Goal: Information Seeking & Learning: Learn about a topic

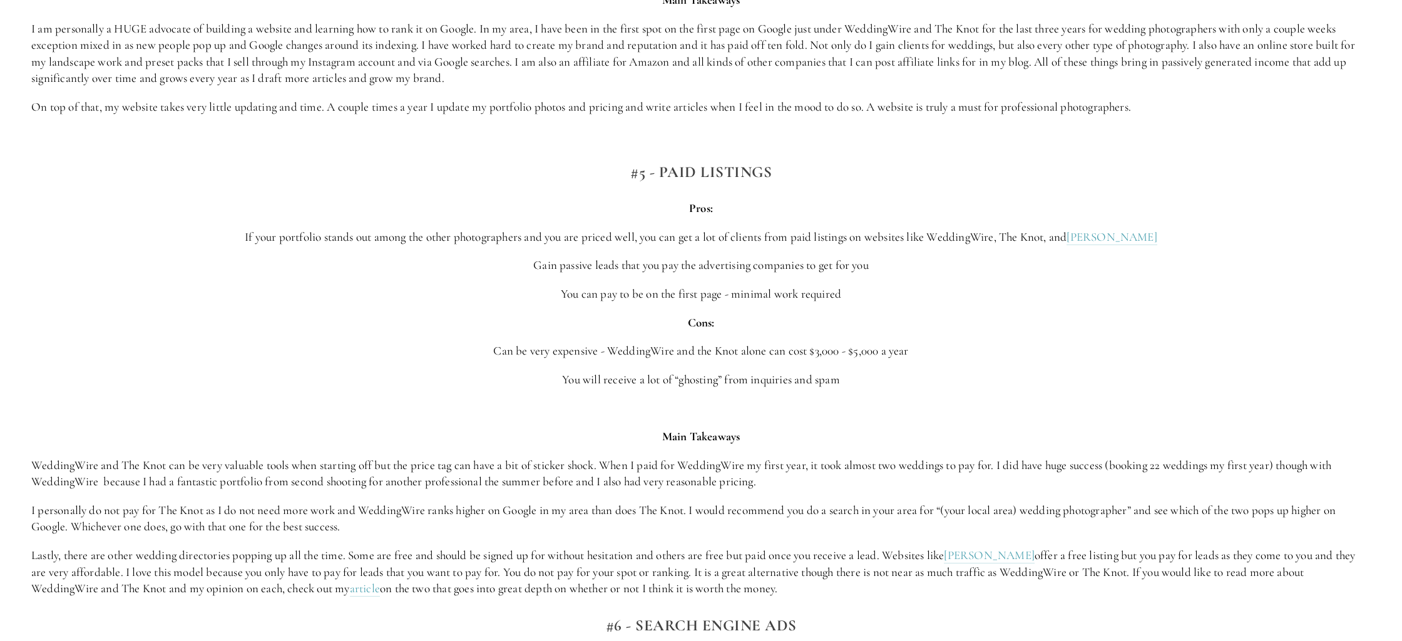
scroll to position [3074, 0]
click at [1124, 247] on link "[PERSON_NAME]" at bounding box center [1111, 240] width 90 height 16
drag, startPoint x: 1032, startPoint y: 255, endPoint x: 991, endPoint y: 275, distance: 45.6
click at [968, 248] on p "If your portfolio stands out among the other photographers and you are priced w…" at bounding box center [700, 240] width 1339 height 17
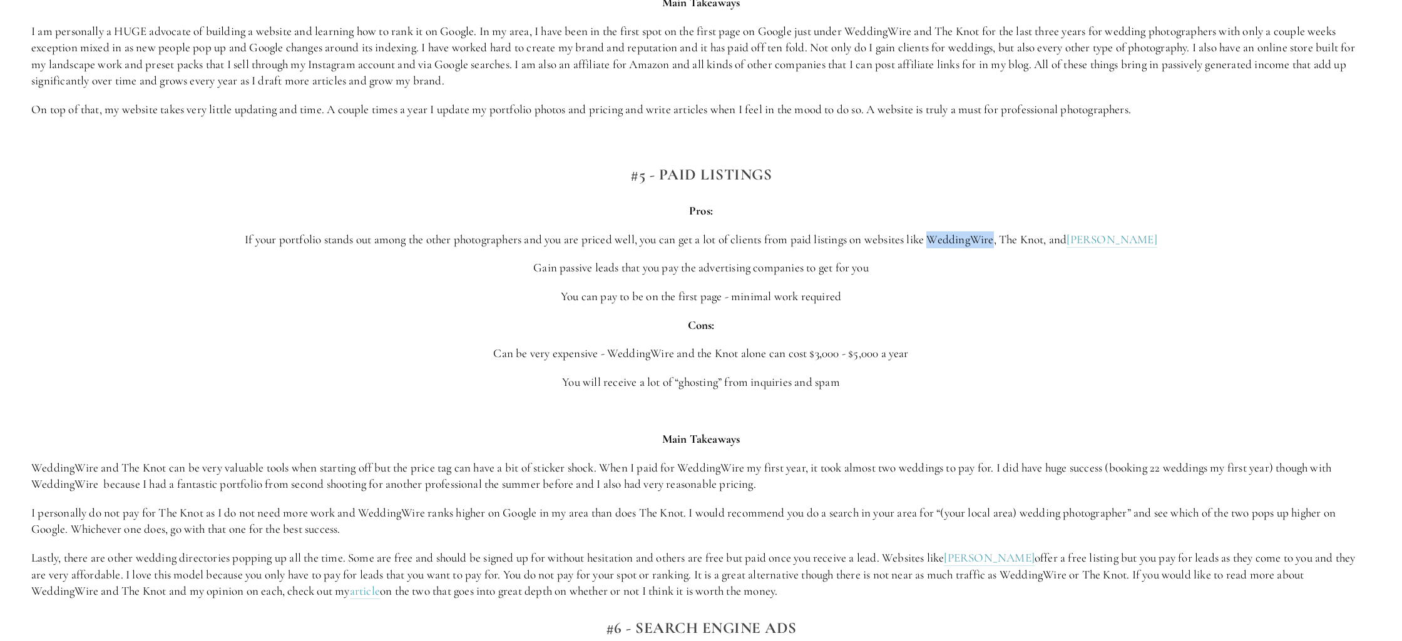
copy p "WeddingWire"
click at [1123, 248] on link "[PERSON_NAME]" at bounding box center [1111, 240] width 90 height 16
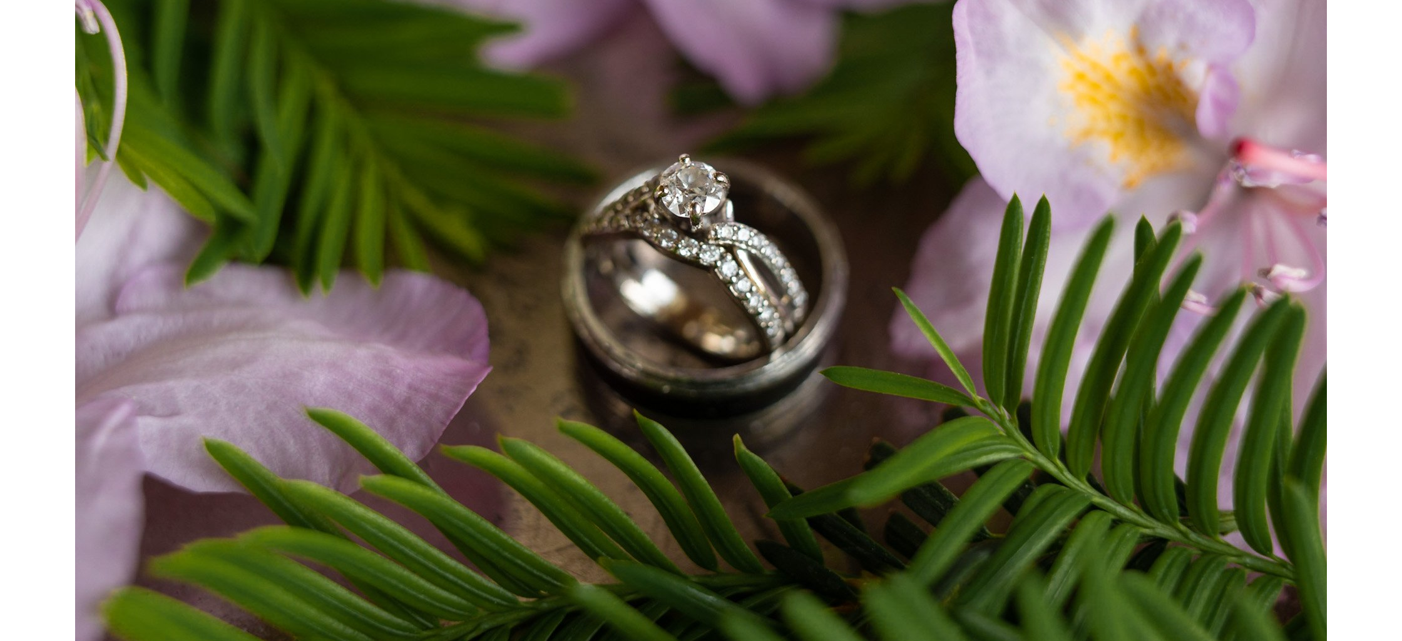
scroll to position [0, 0]
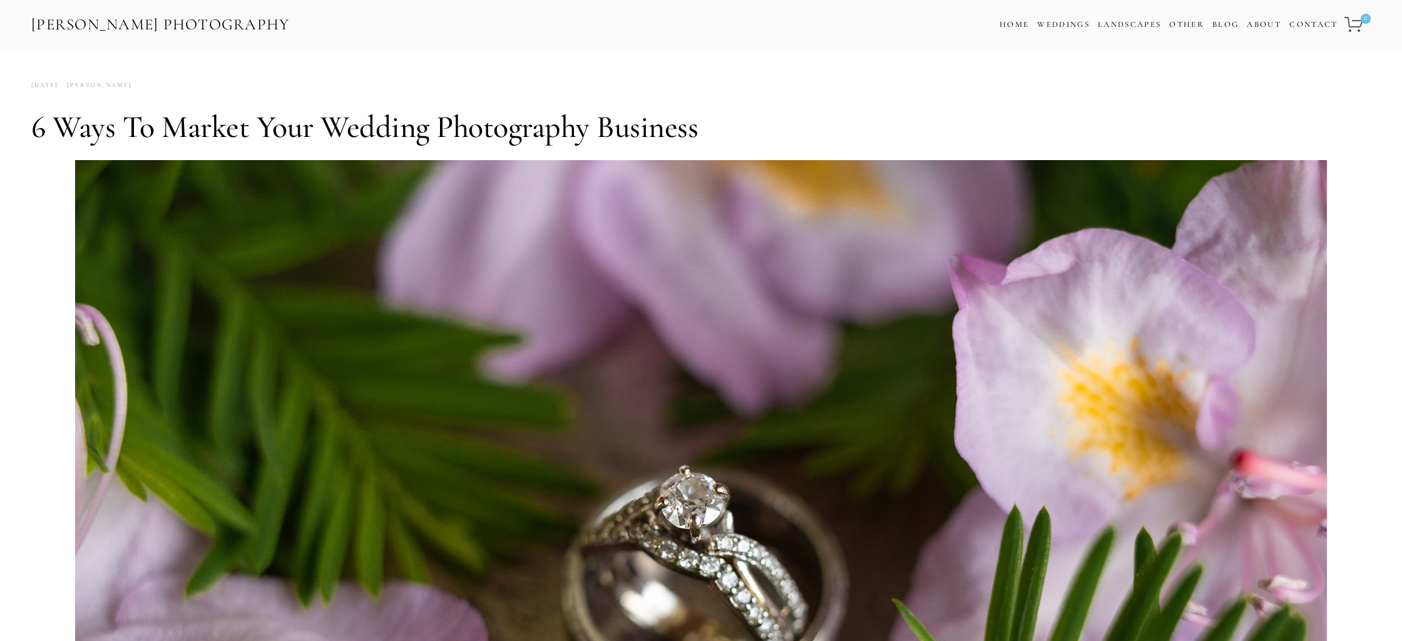
click at [185, 23] on link "[PERSON_NAME] Photography" at bounding box center [160, 25] width 261 height 28
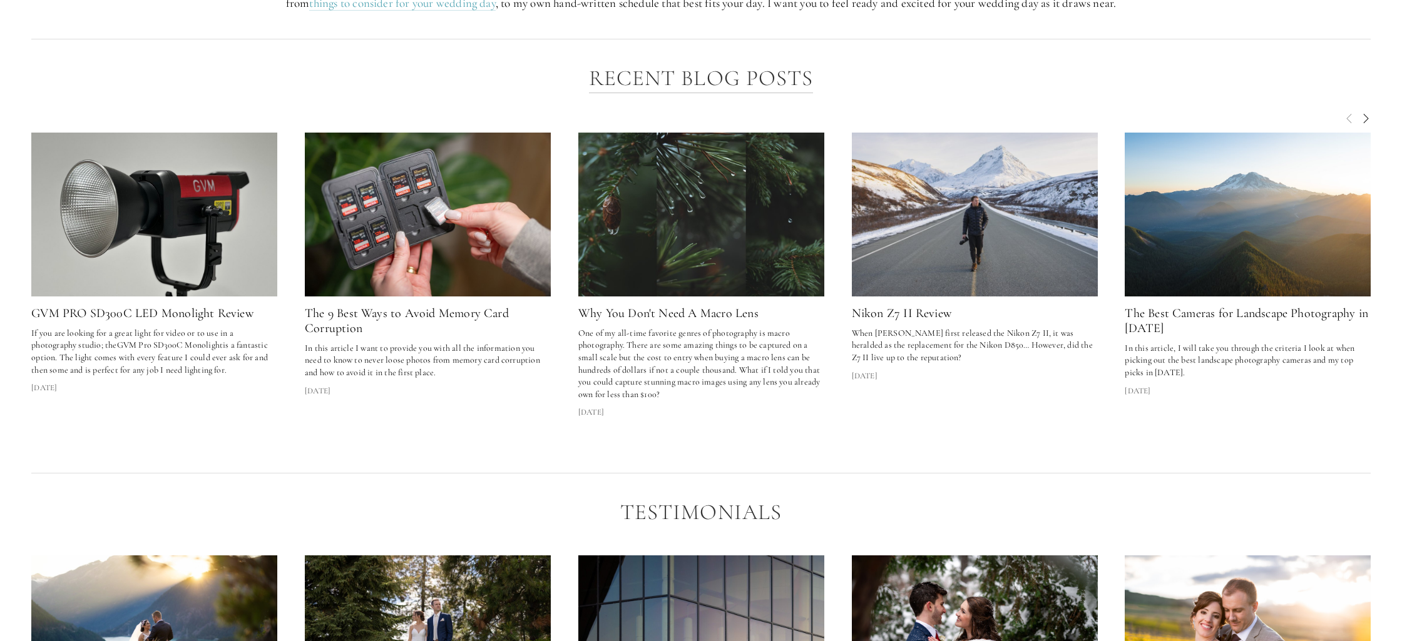
scroll to position [2121, 0]
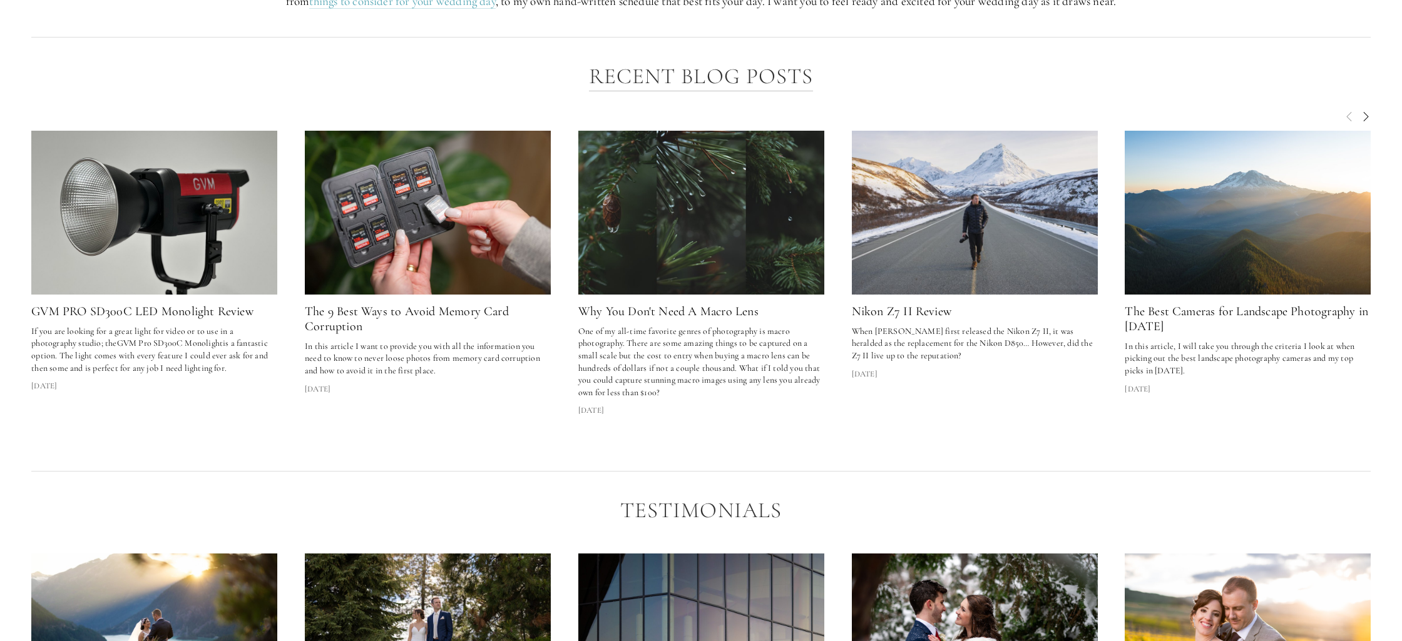
click at [1367, 121] on span "Next" at bounding box center [1365, 115] width 10 height 11
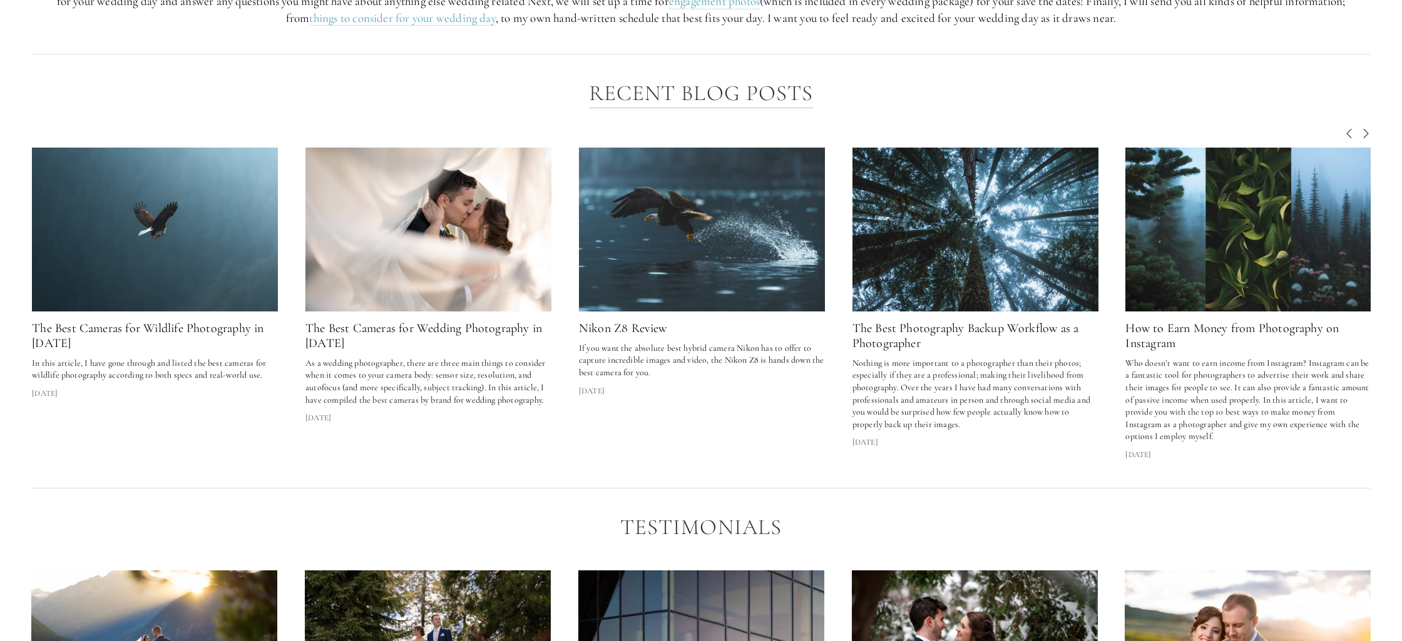
scroll to position [2103, 0]
click at [1295, 347] on link "How to Earn Money from Photography on Instagram" at bounding box center [1231, 337] width 213 height 30
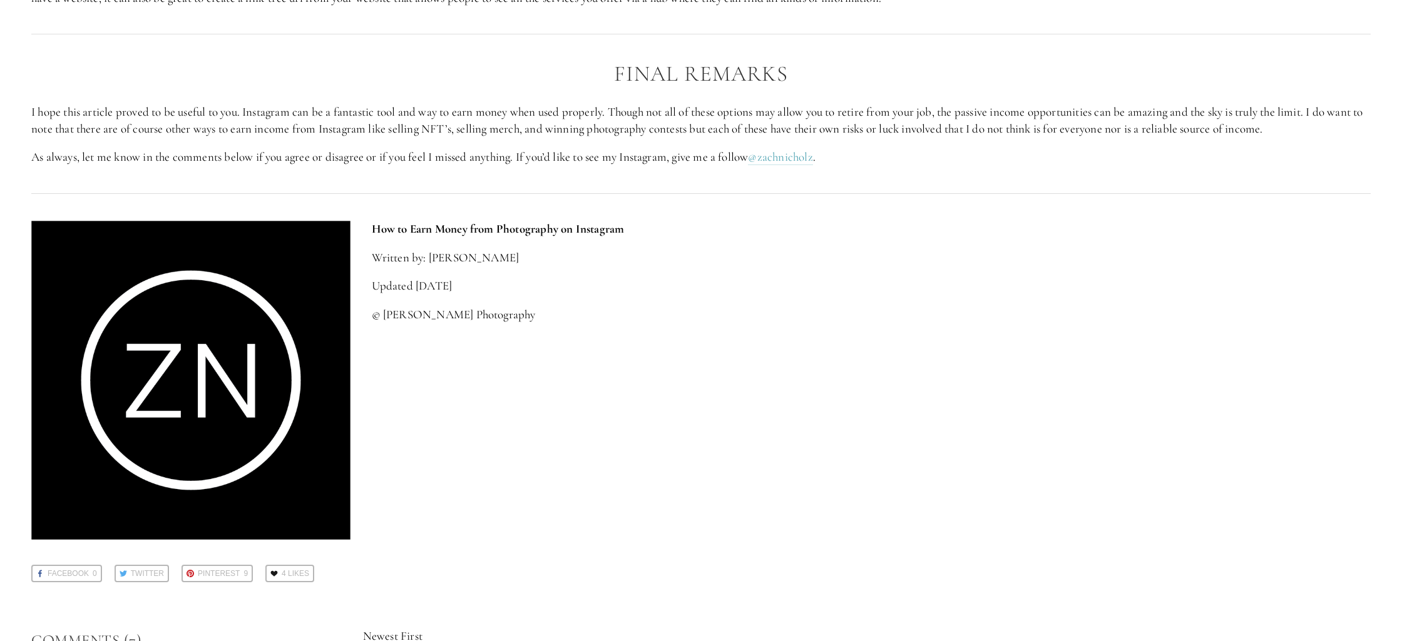
scroll to position [2378, 0]
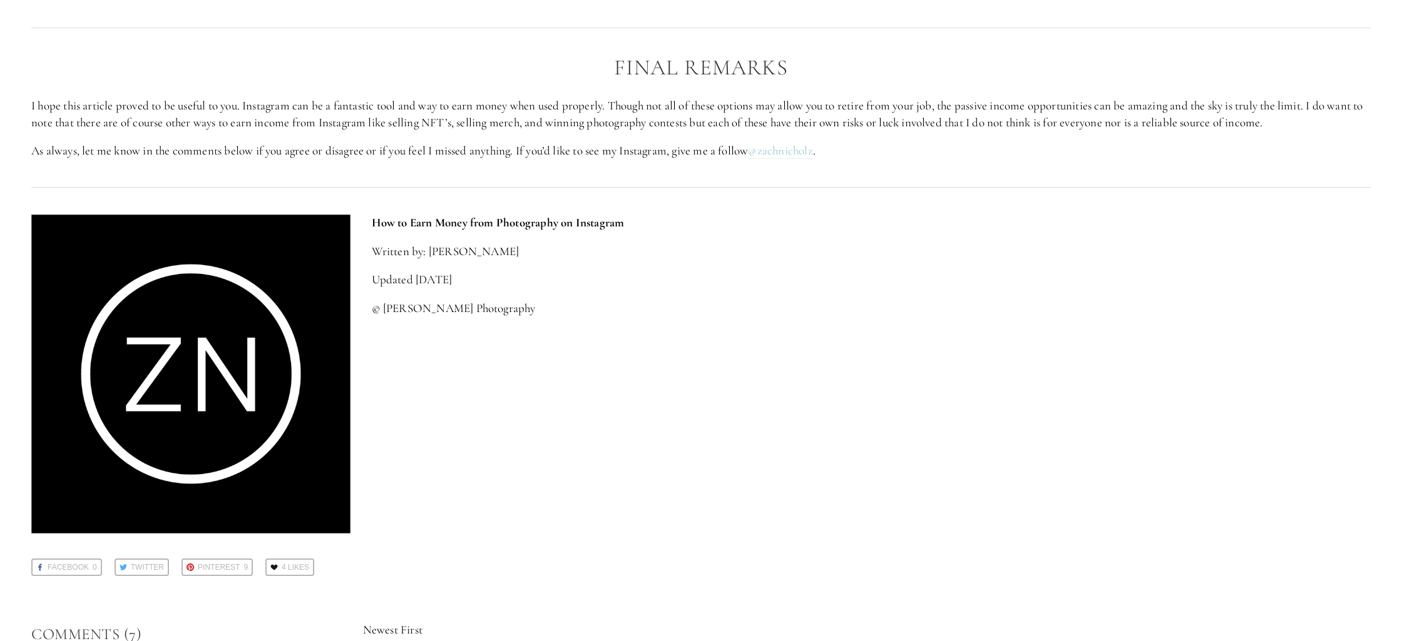
click at [794, 159] on link "@zachnicholz" at bounding box center [780, 151] width 64 height 16
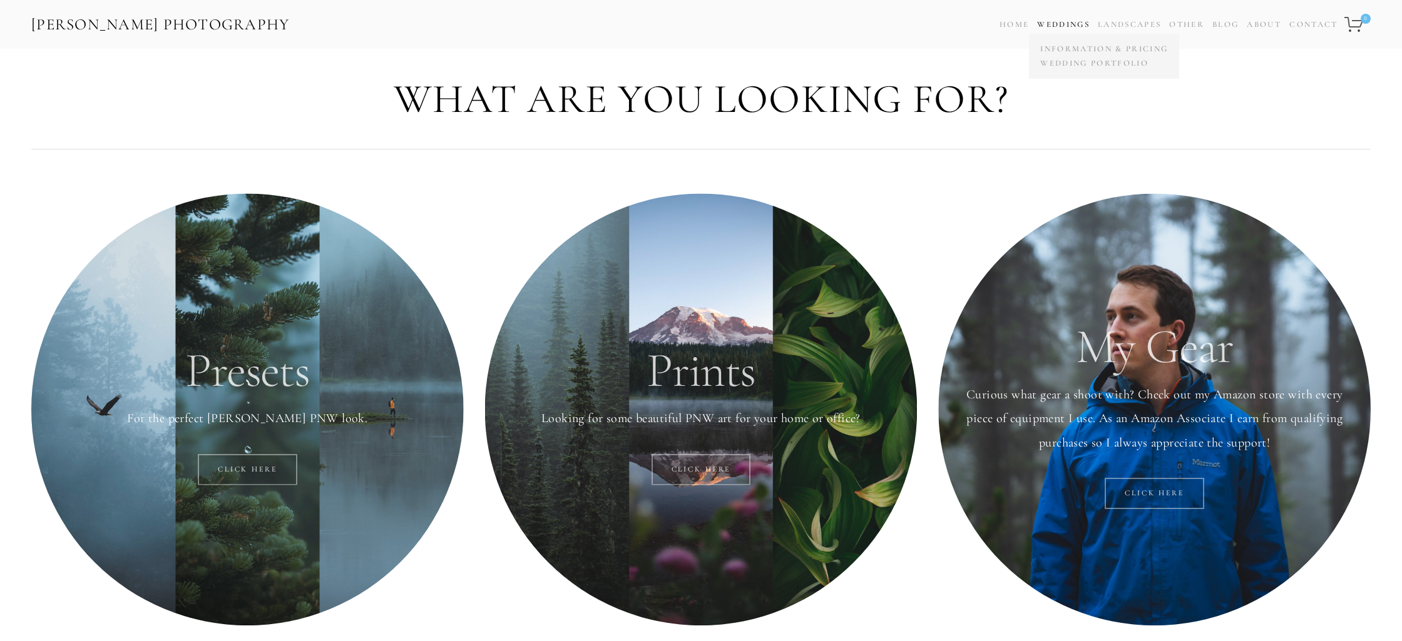
click at [1069, 22] on link "Weddings" at bounding box center [1063, 24] width 53 height 10
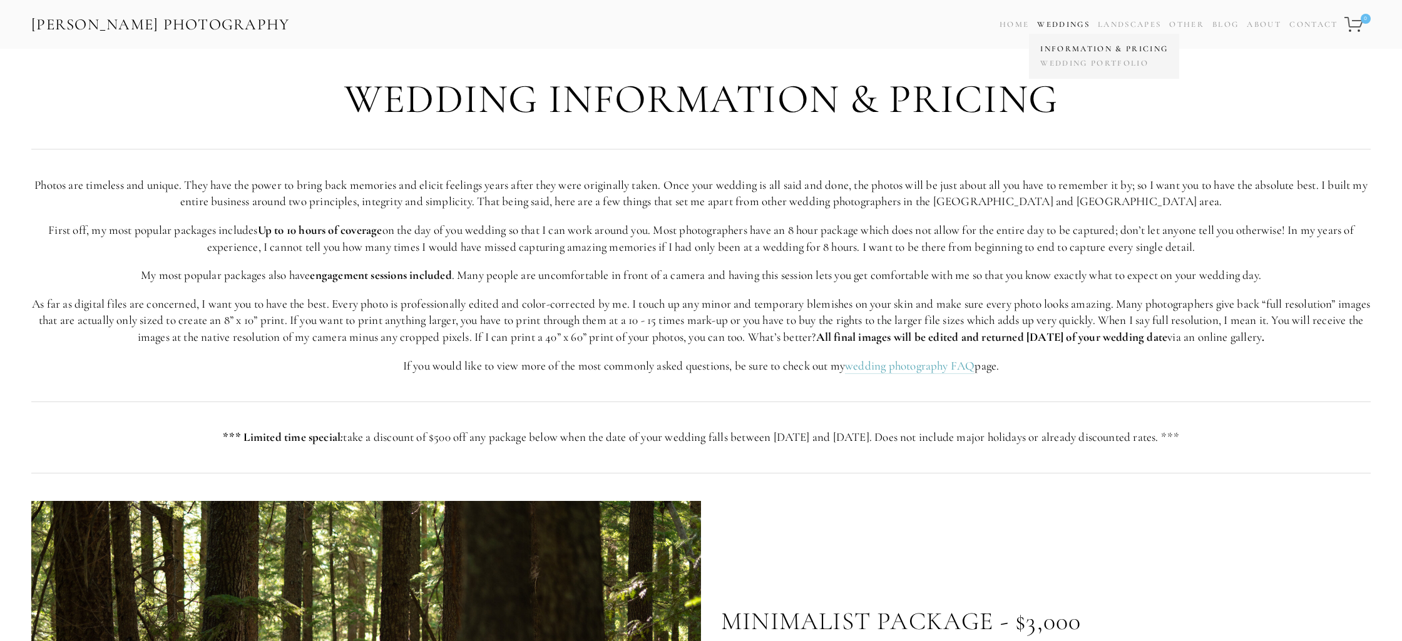
click at [1073, 48] on link "Information & Pricing" at bounding box center [1104, 49] width 134 height 14
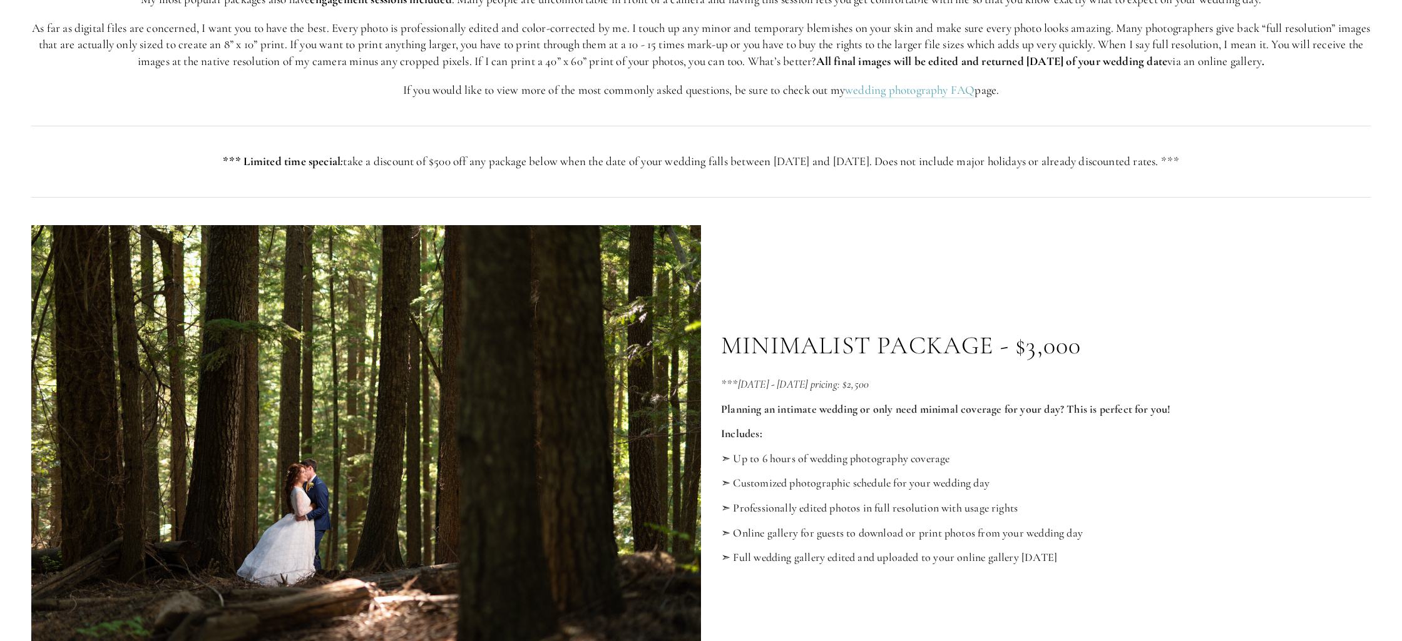
scroll to position [272, 0]
